Goal: Information Seeking & Learning: Learn about a topic

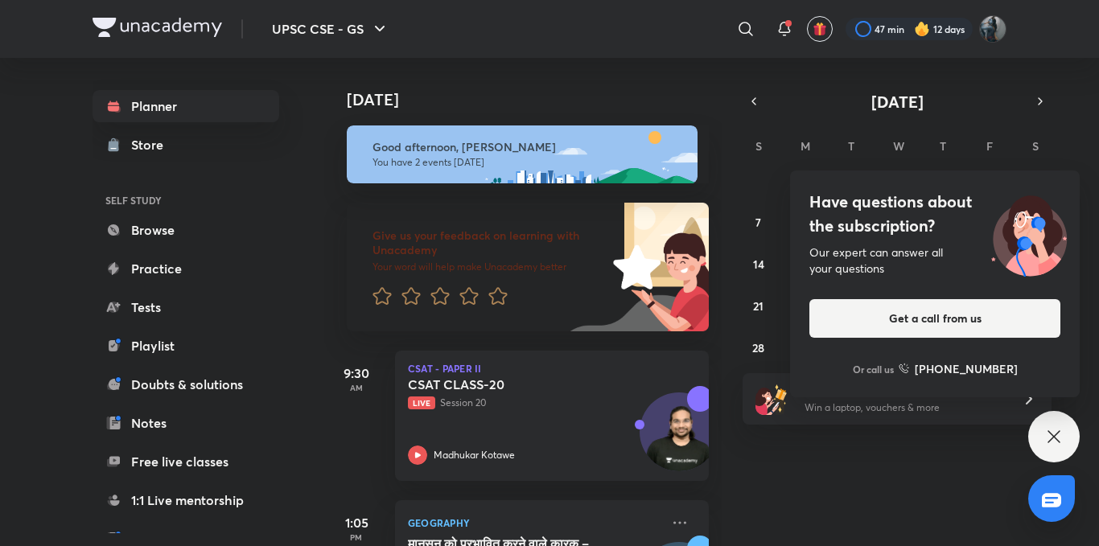
click at [1055, 445] on icon at bounding box center [1054, 436] width 19 height 19
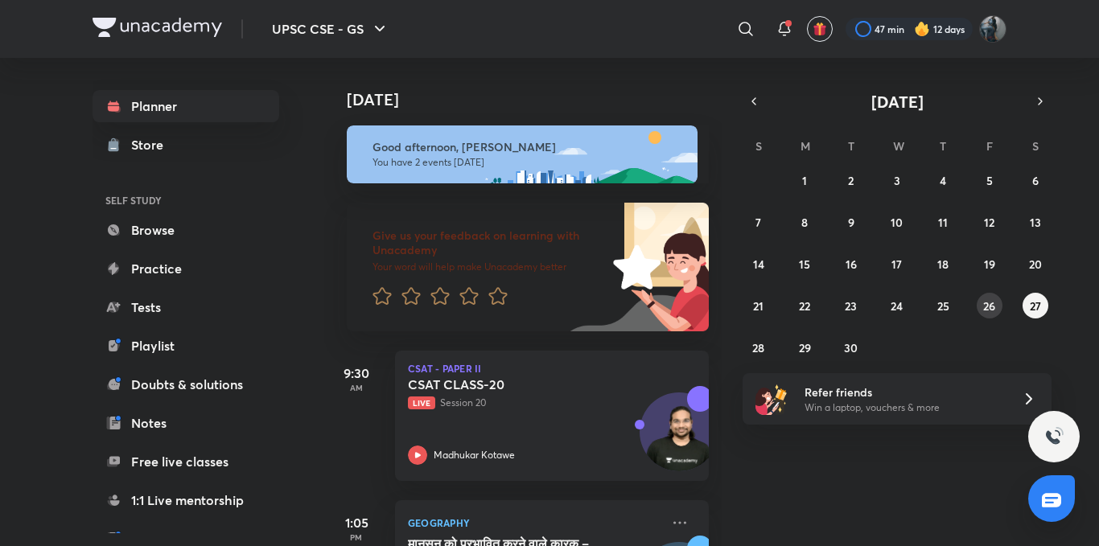
click at [988, 311] on abbr "26" at bounding box center [989, 306] width 12 height 15
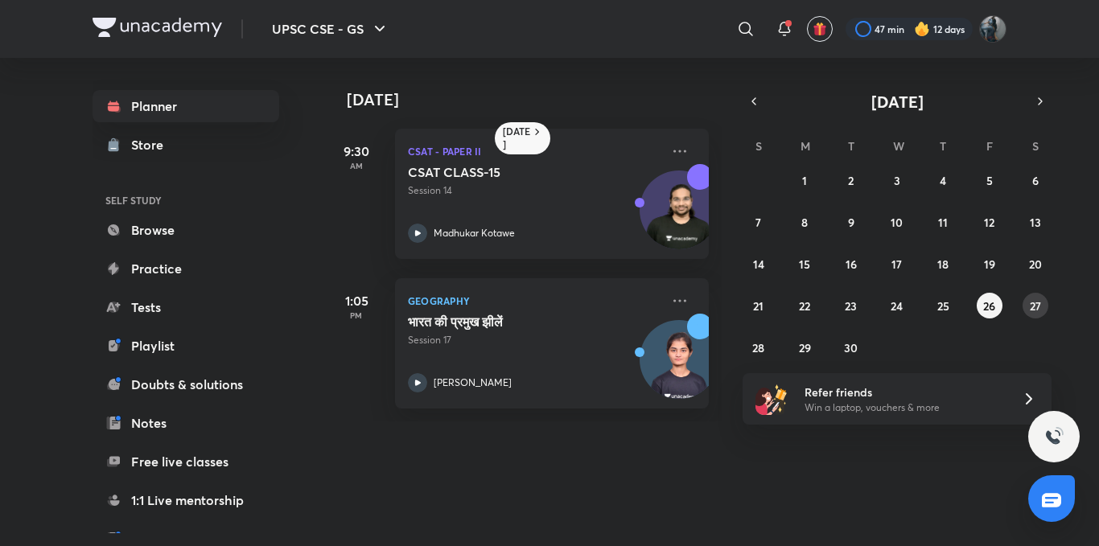
click at [1035, 305] on abbr "27" at bounding box center [1035, 306] width 11 height 15
click at [993, 305] on abbr "26" at bounding box center [989, 306] width 12 height 15
click at [138, 102] on link "Planner" at bounding box center [186, 106] width 187 height 32
click at [1038, 101] on icon "button" at bounding box center [1040, 101] width 13 height 14
click at [989, 185] on abbr "3" at bounding box center [990, 180] width 6 height 15
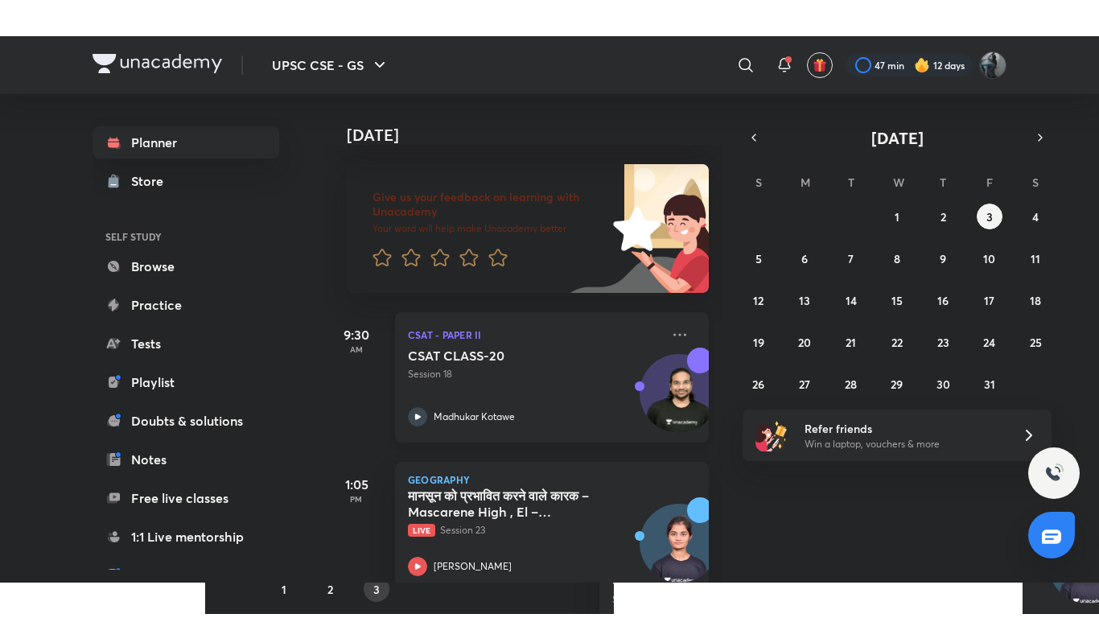
scroll to position [109, 0]
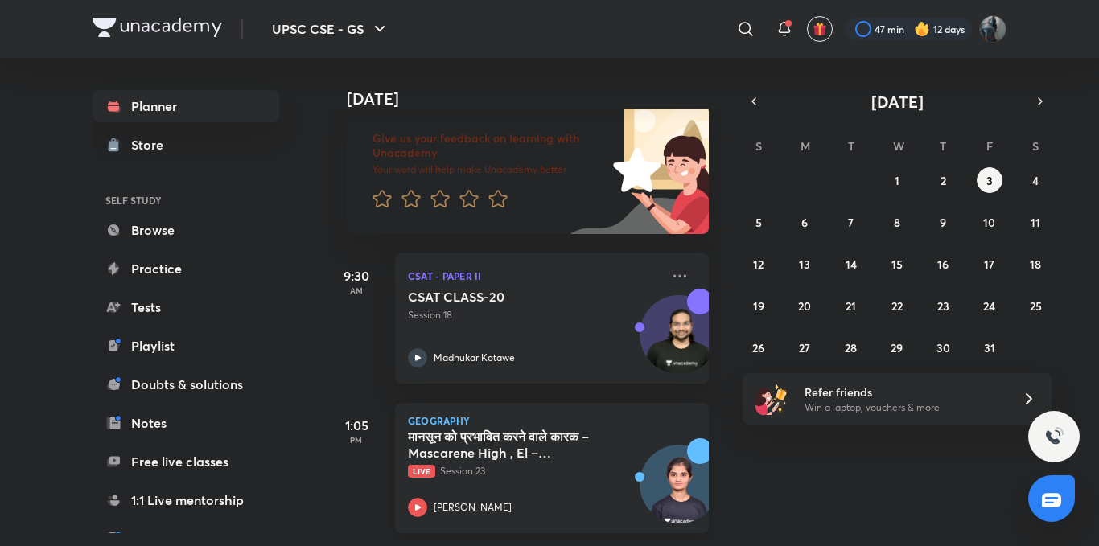
click at [420, 498] on icon at bounding box center [417, 507] width 19 height 19
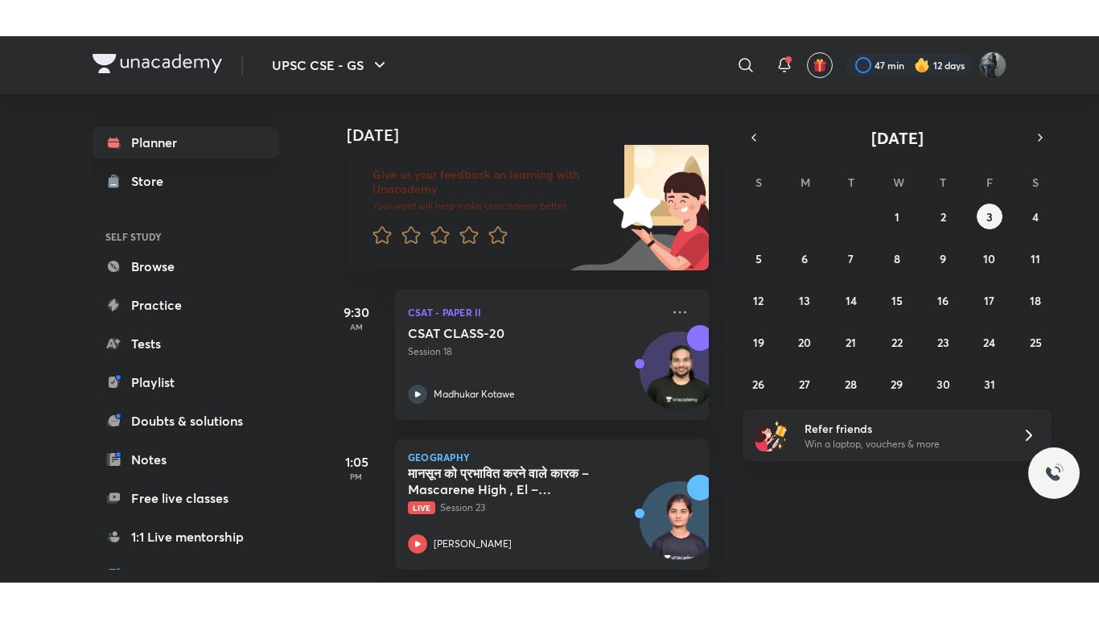
scroll to position [38, 0]
